Goal: Task Accomplishment & Management: Manage account settings

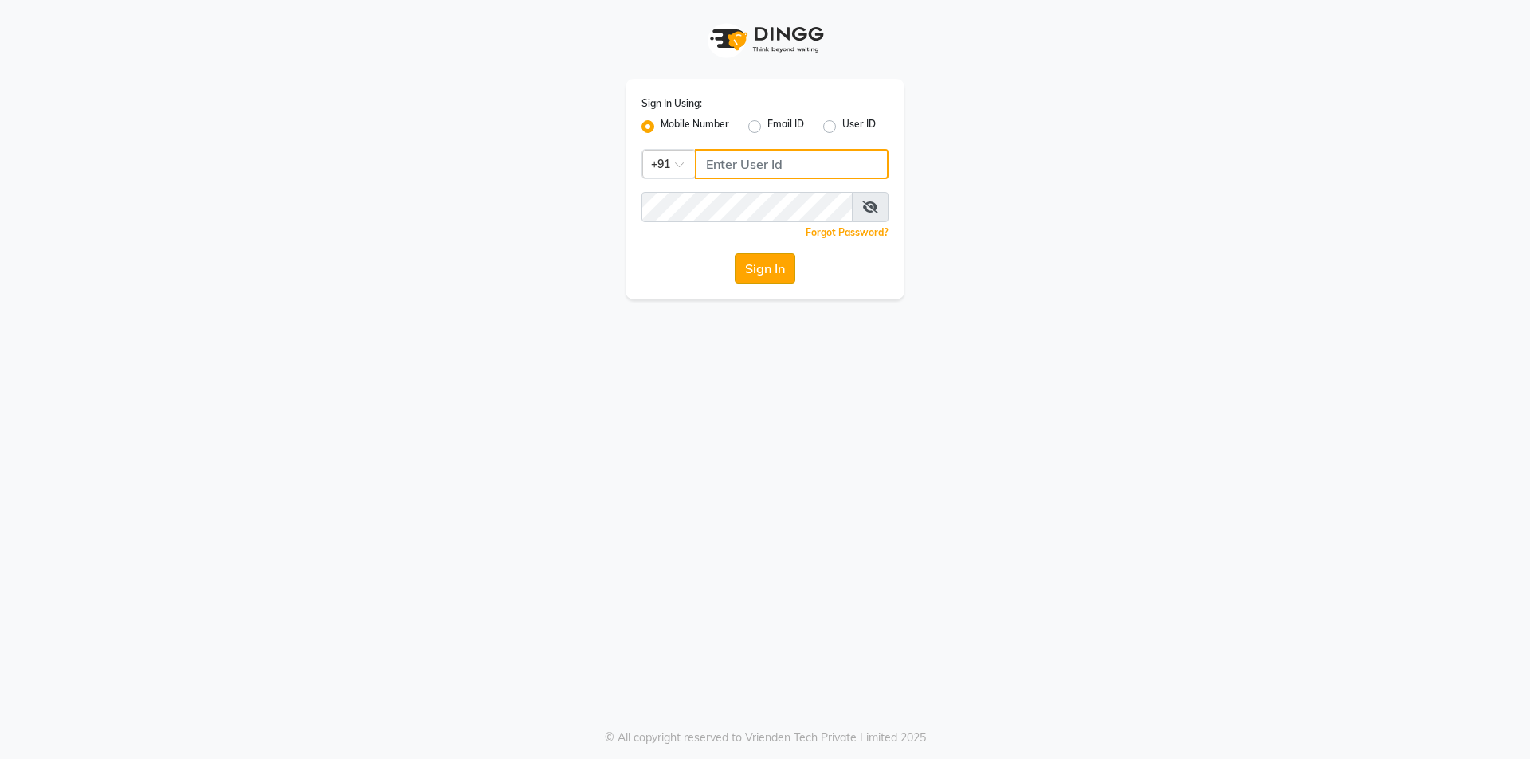
type input "8291350056"
click at [766, 253] on button "Sign In" at bounding box center [765, 268] width 61 height 30
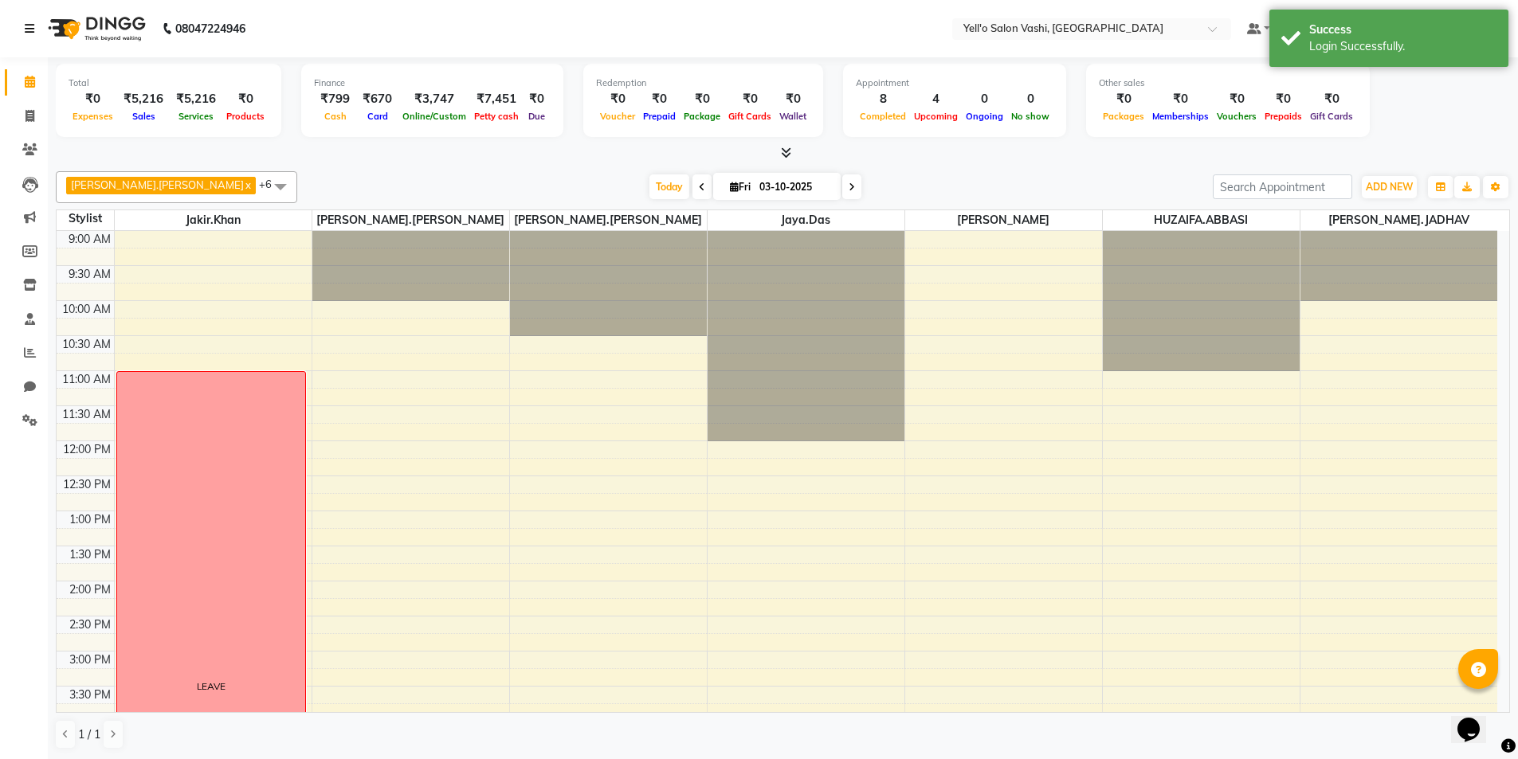
click at [32, 29] on icon at bounding box center [30, 28] width 10 height 11
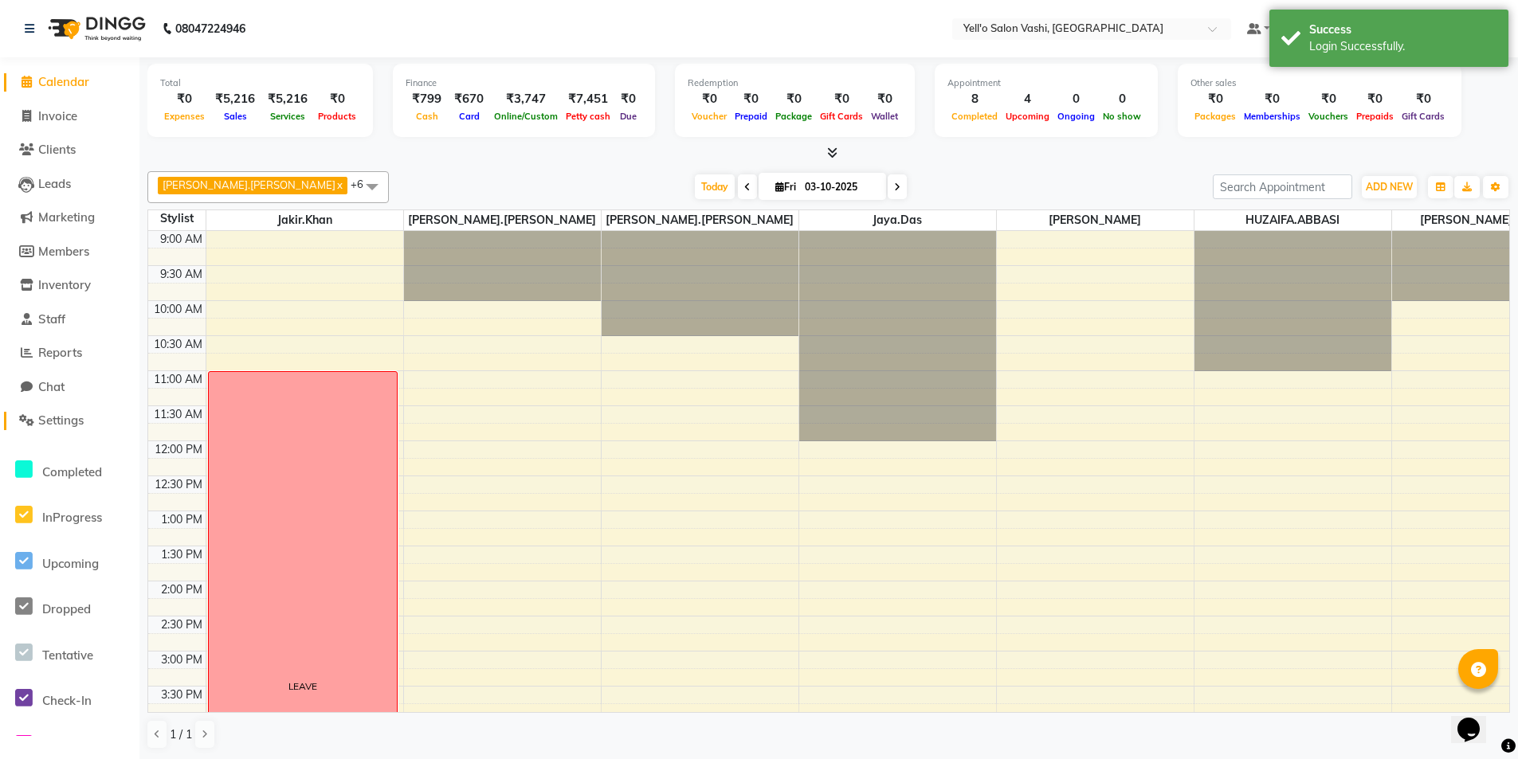
click at [84, 418] on span "Settings" at bounding box center [60, 420] width 45 height 15
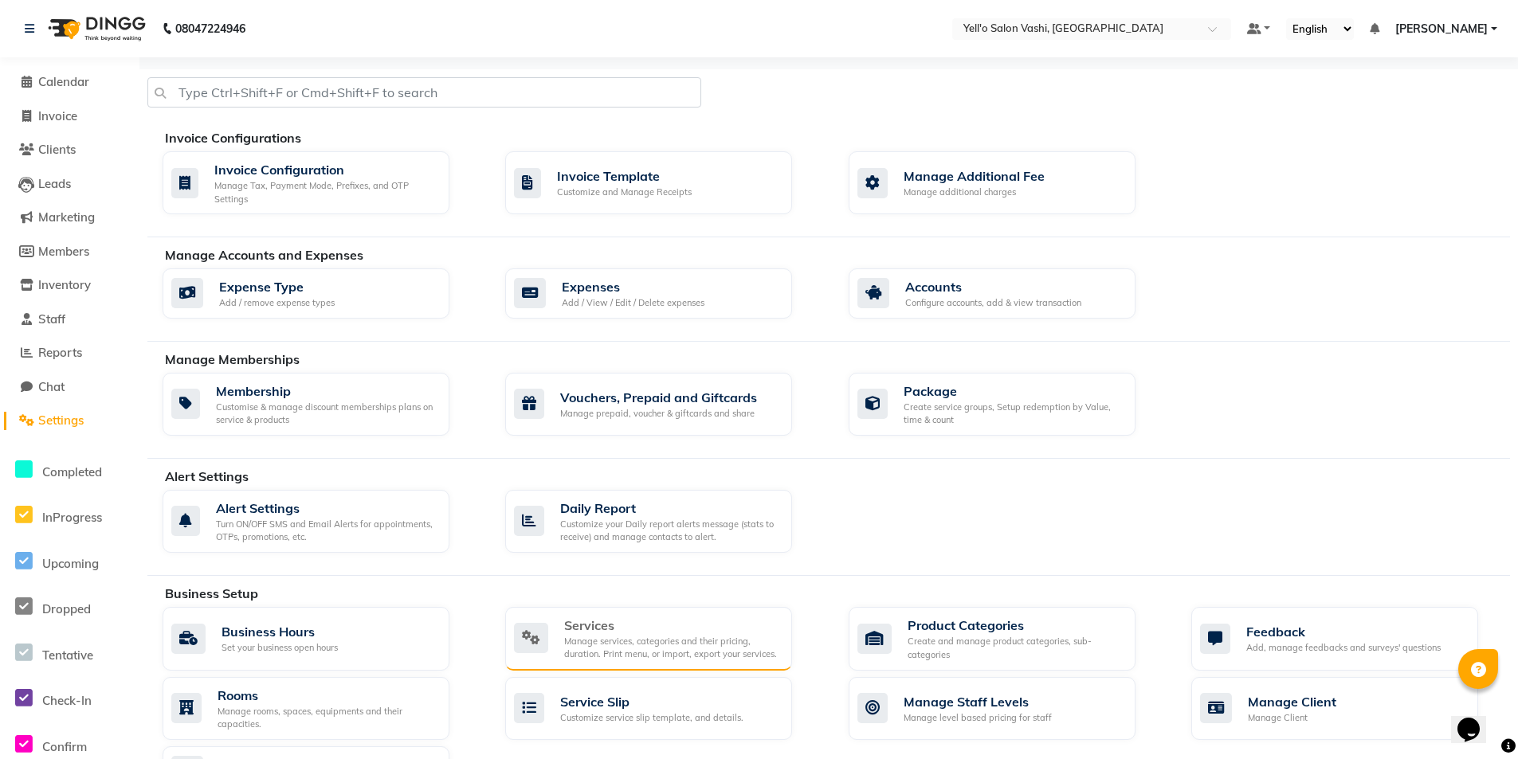
click at [609, 625] on div "Services" at bounding box center [671, 625] width 215 height 19
click at [609, 625] on div "08047224946 Select Location × Yell'o Salon Vashi, Vashi Default Panel My Panel …" at bounding box center [759, 613] width 1518 height 1226
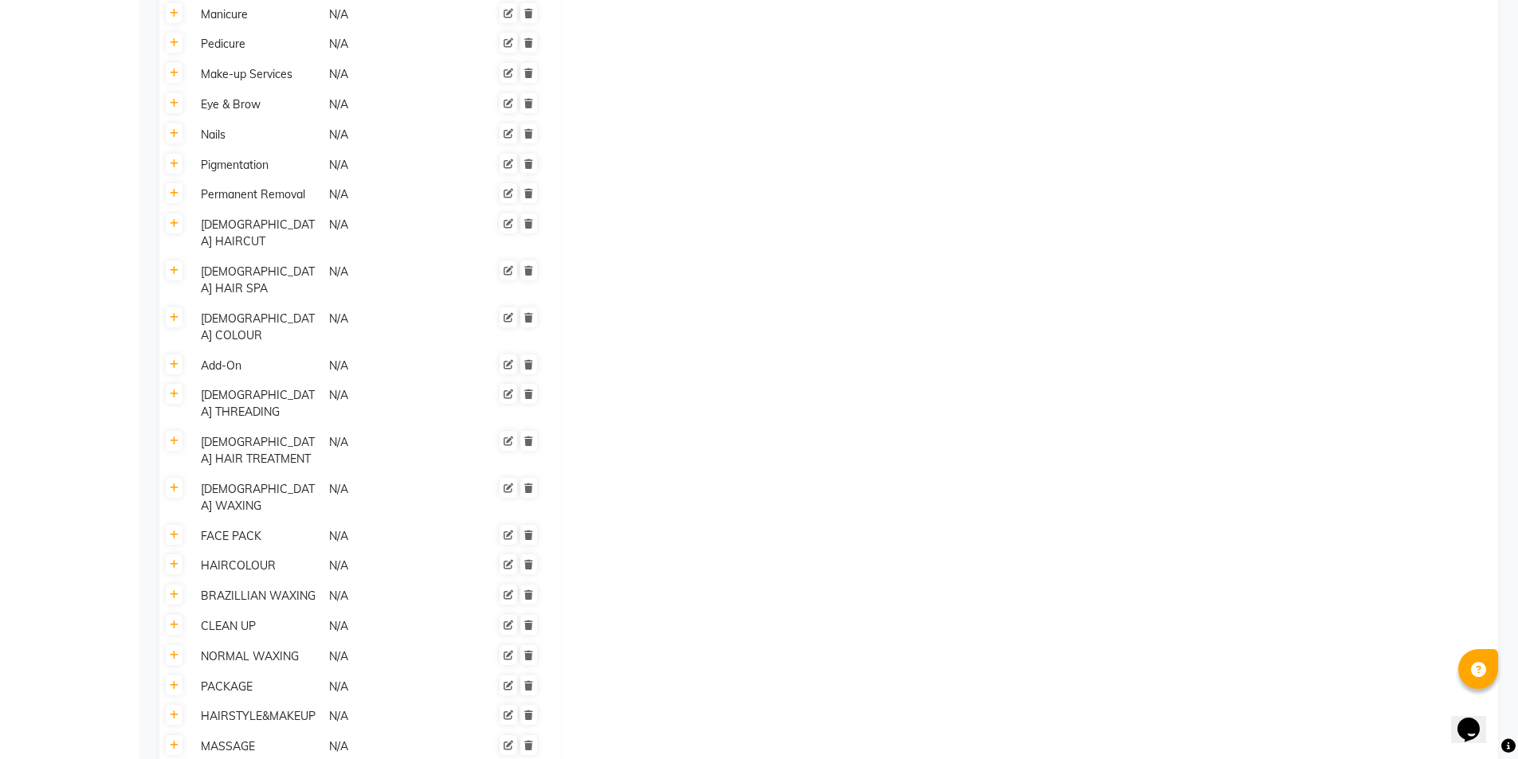
scroll to position [992, 0]
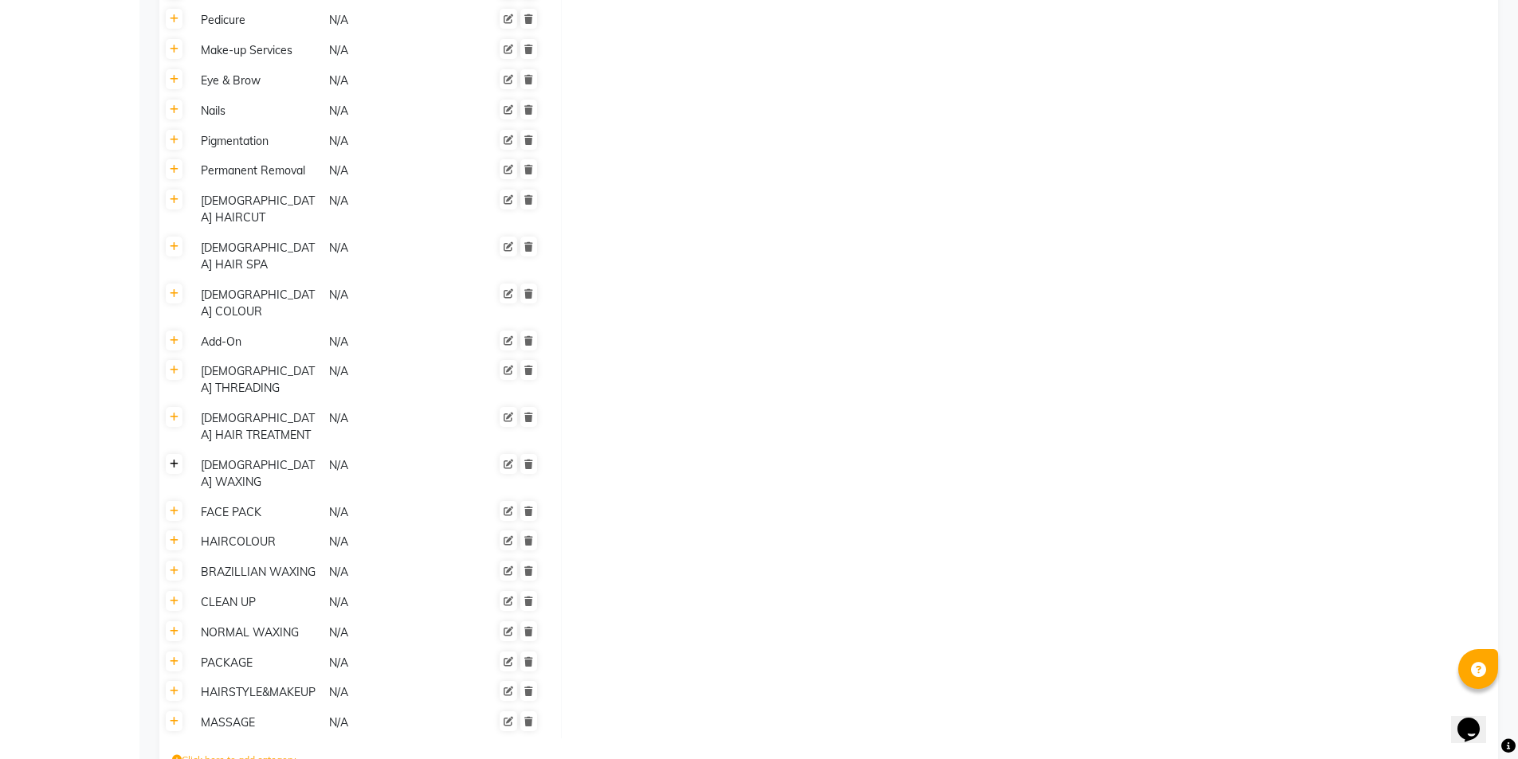
click at [178, 454] on link at bounding box center [174, 464] width 17 height 20
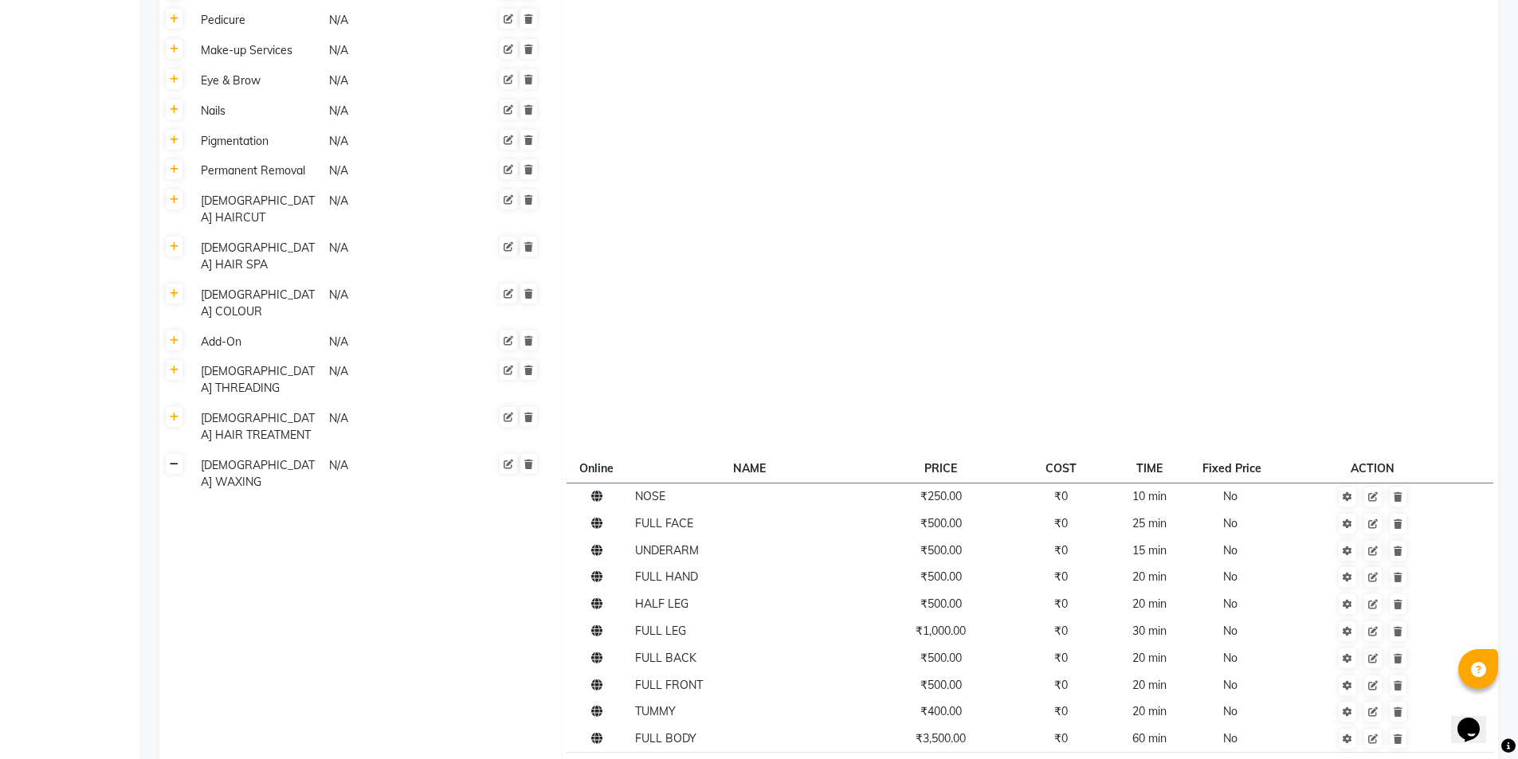
click at [176, 454] on link at bounding box center [174, 464] width 17 height 20
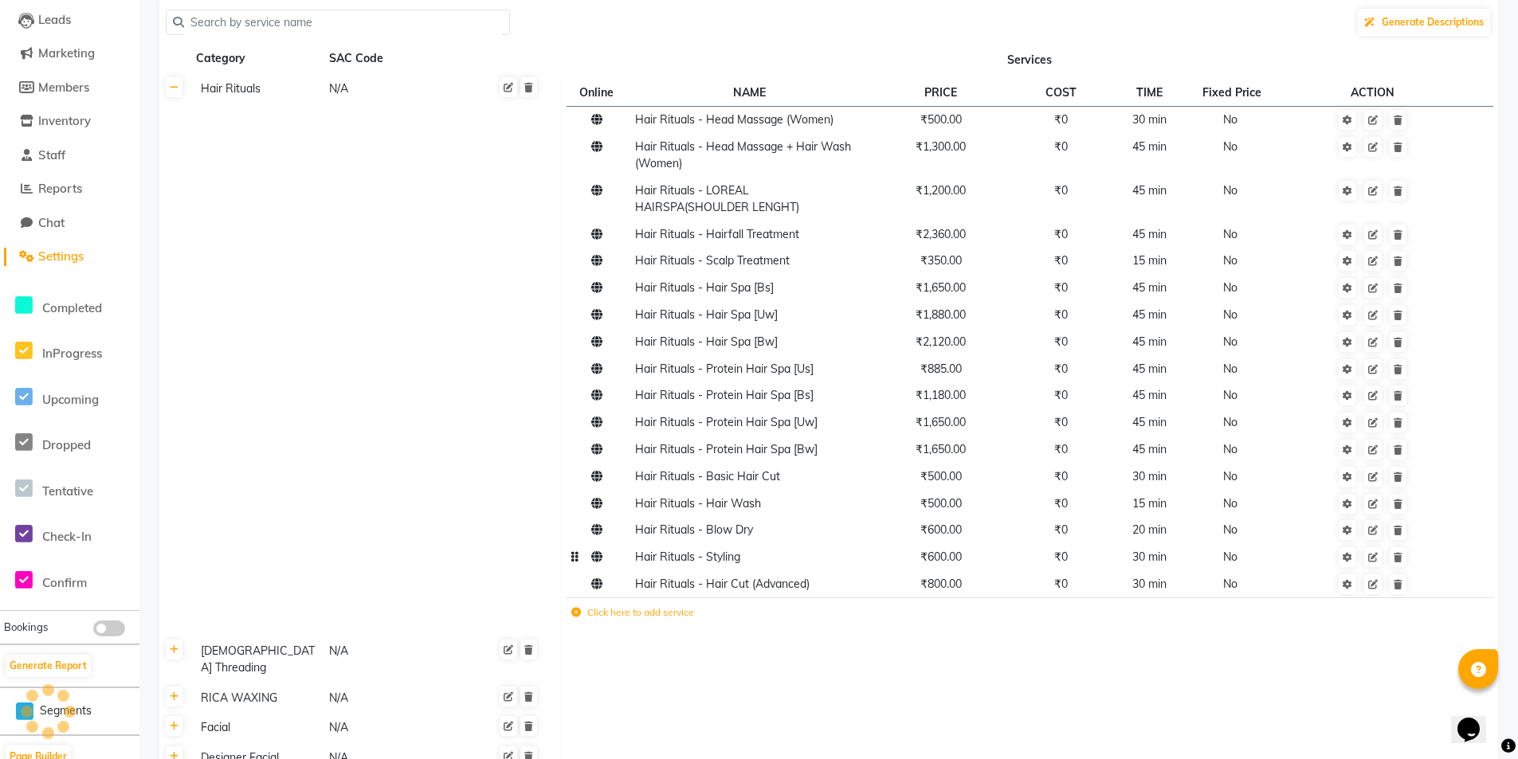
scroll to position [116, 0]
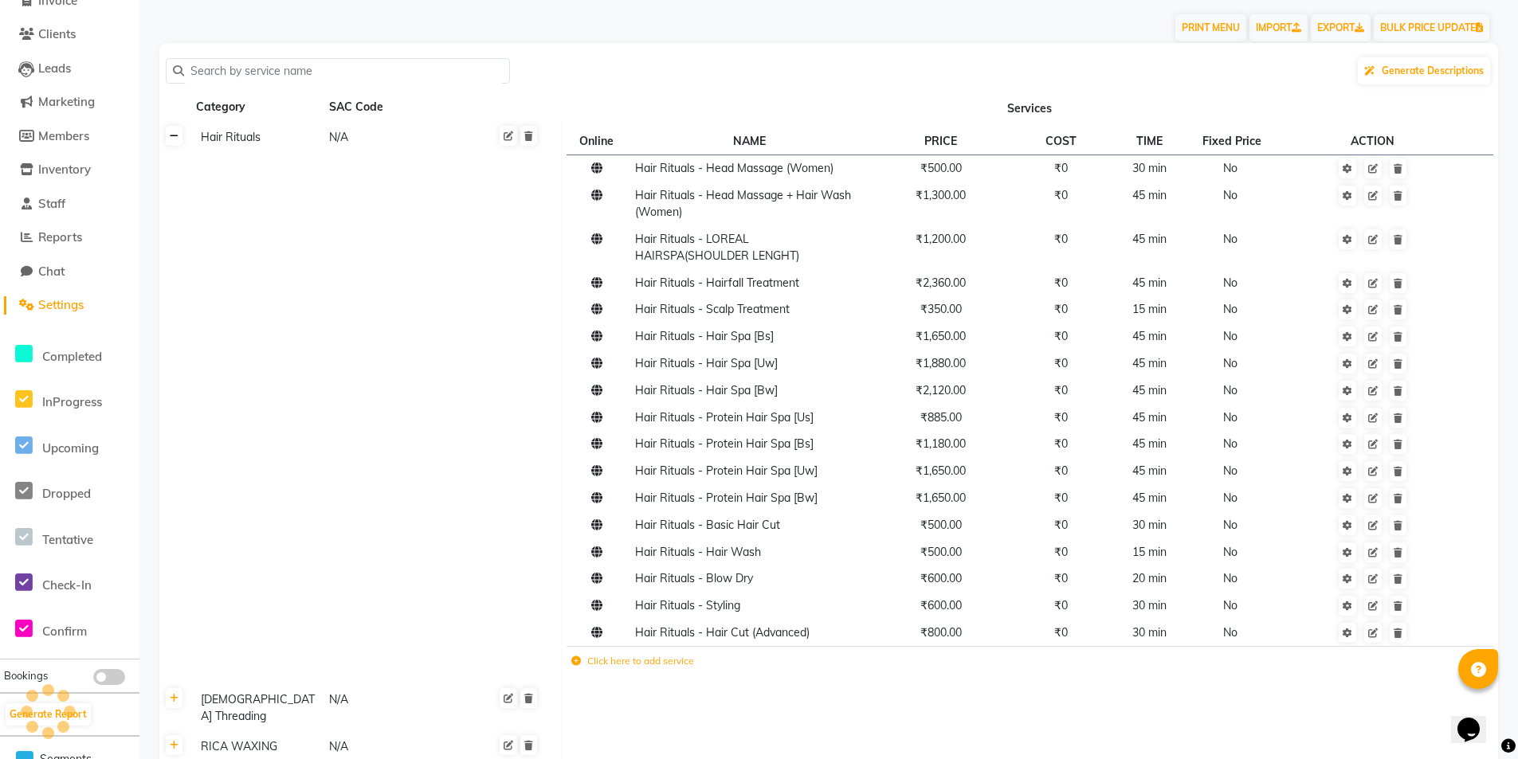
click at [178, 136] on link at bounding box center [174, 136] width 17 height 20
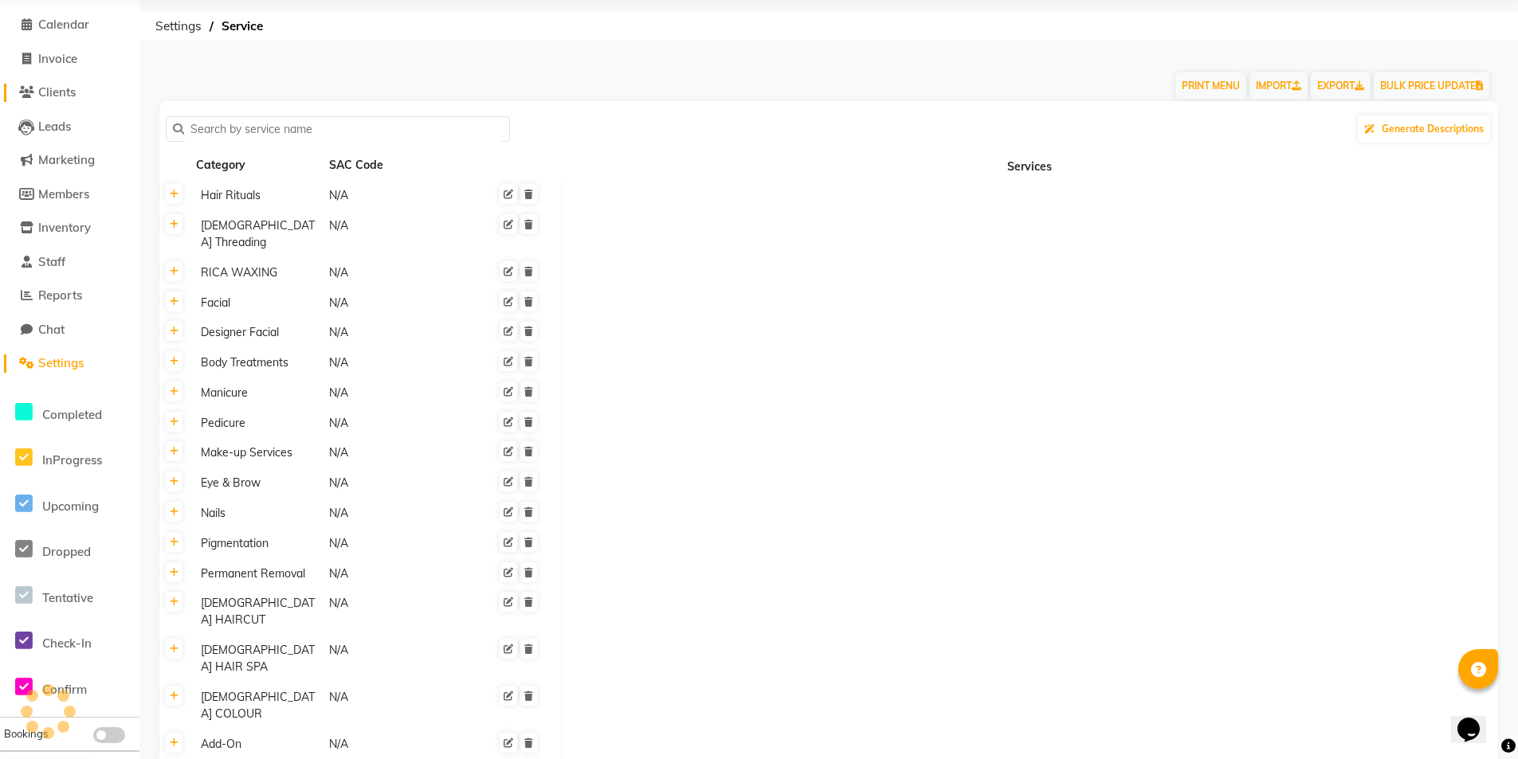
scroll to position [0, 0]
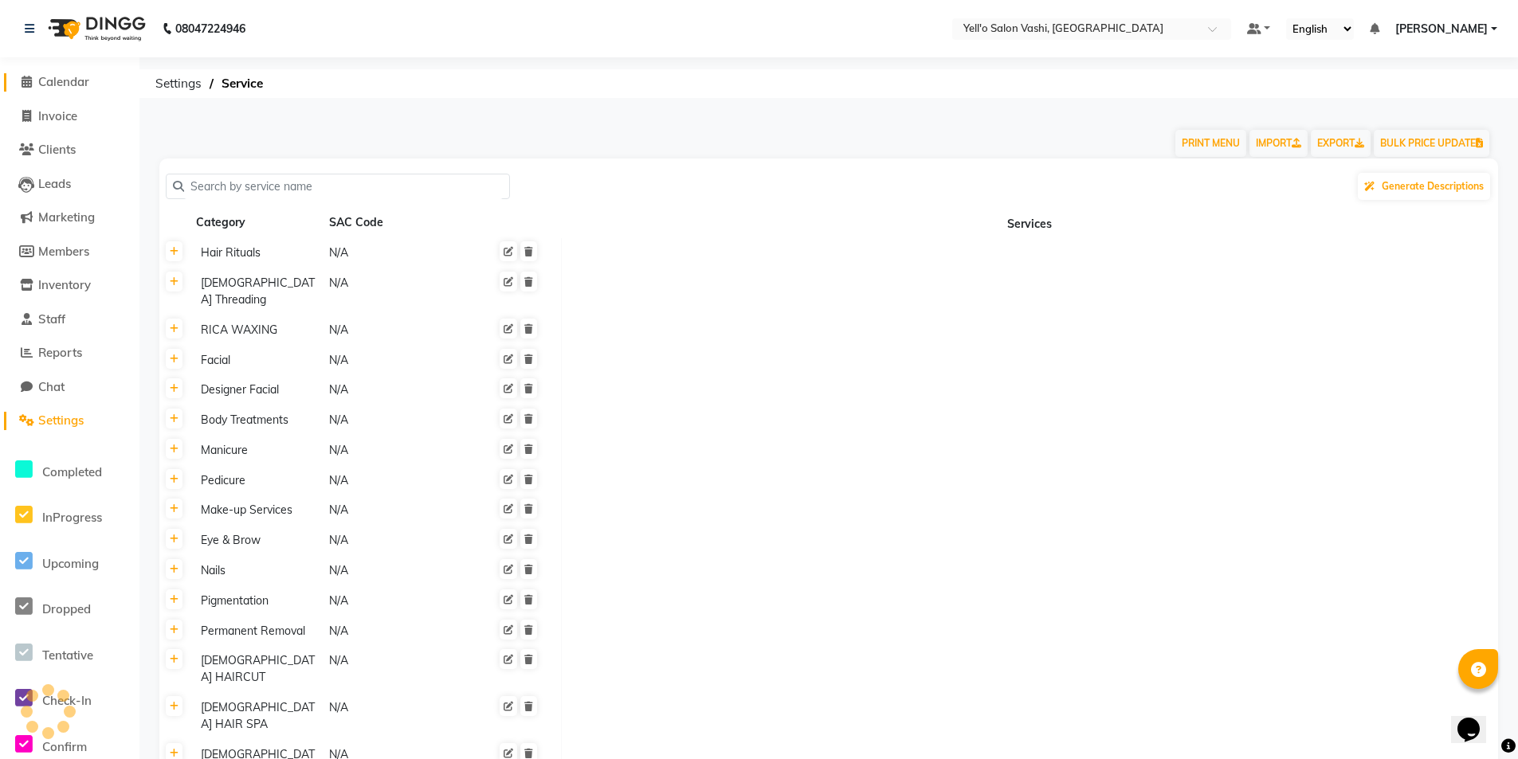
click at [74, 75] on span "Calendar" at bounding box center [63, 81] width 51 height 15
